Goal: Register for event/course

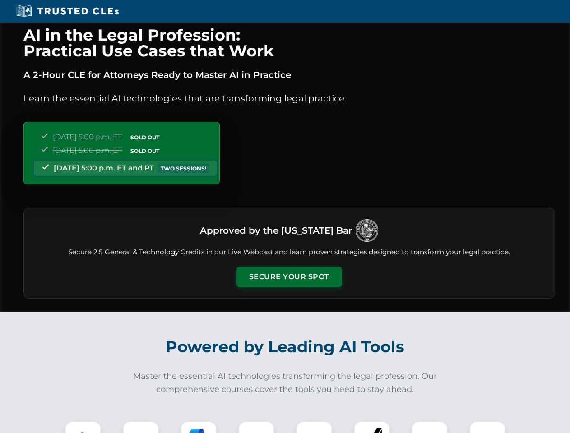
click at [289, 277] on button "Secure Your Spot" at bounding box center [290, 277] width 106 height 21
click at [83, 428] on img at bounding box center [83, 440] width 26 height 26
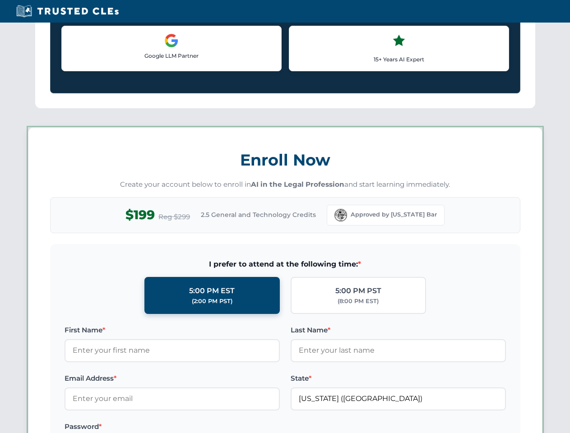
click at [199, 428] on label "Password *" at bounding box center [172, 427] width 215 height 11
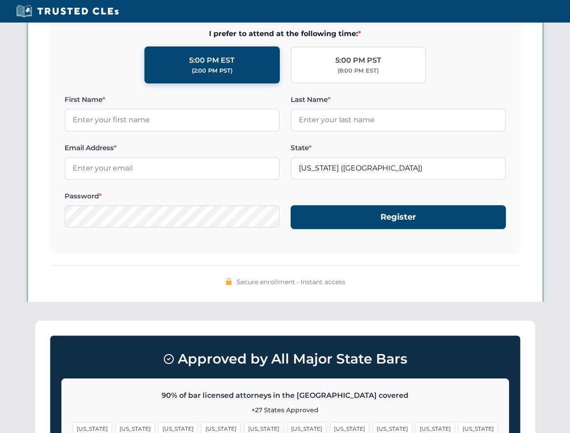
click at [416, 428] on span "[US_STATE]" at bounding box center [435, 429] width 39 height 13
